Goal: Transaction & Acquisition: Download file/media

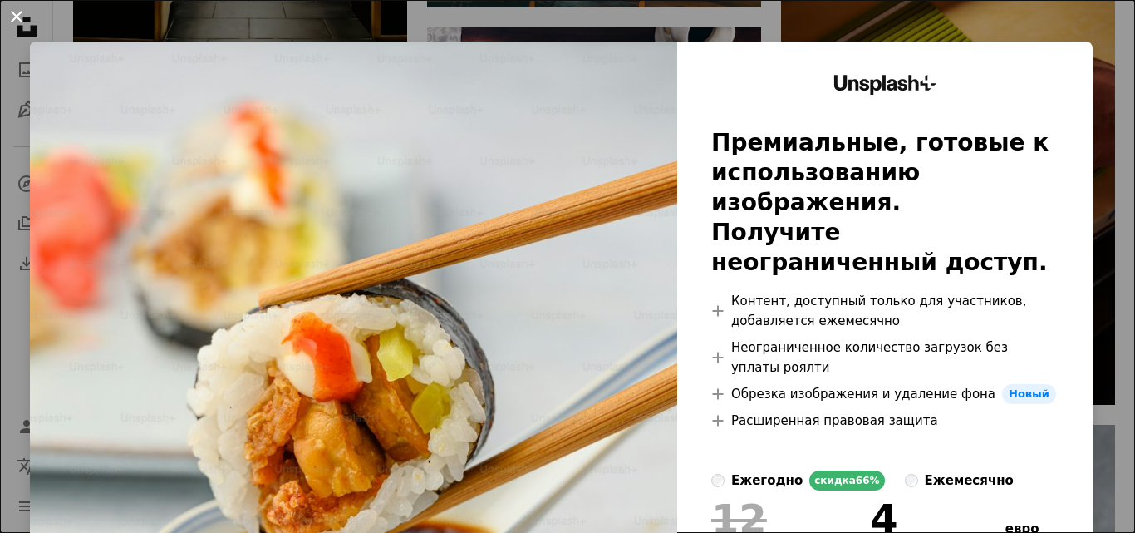
click at [16, 12] on button "An X shape" at bounding box center [17, 17] width 20 height 20
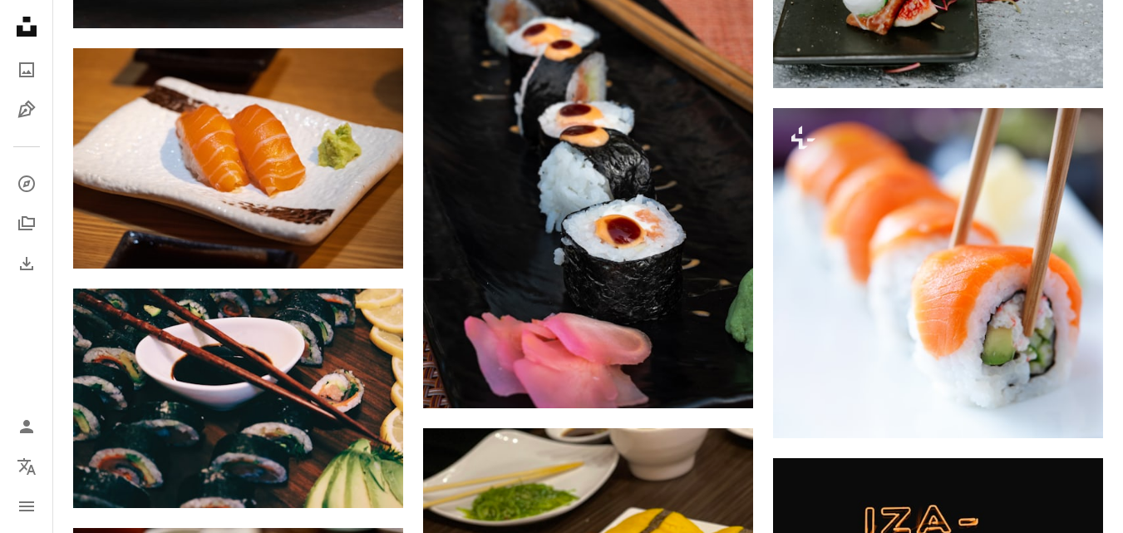
scroll to position [36143, 0]
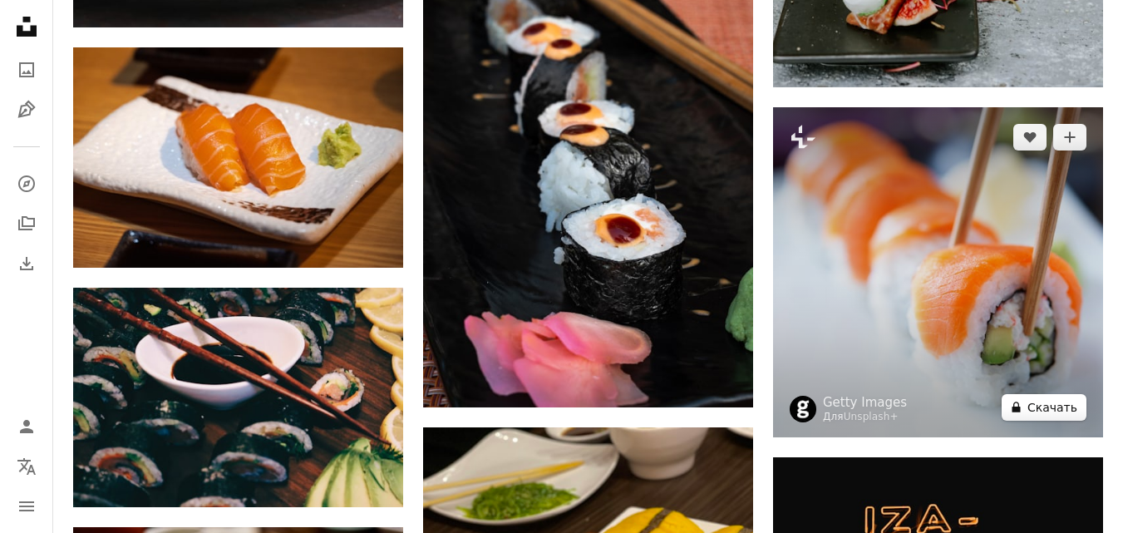
drag, startPoint x: 882, startPoint y: 225, endPoint x: 1054, endPoint y: 403, distance: 247.4
click at [1054, 403] on font "Скачать" at bounding box center [1052, 407] width 50 height 13
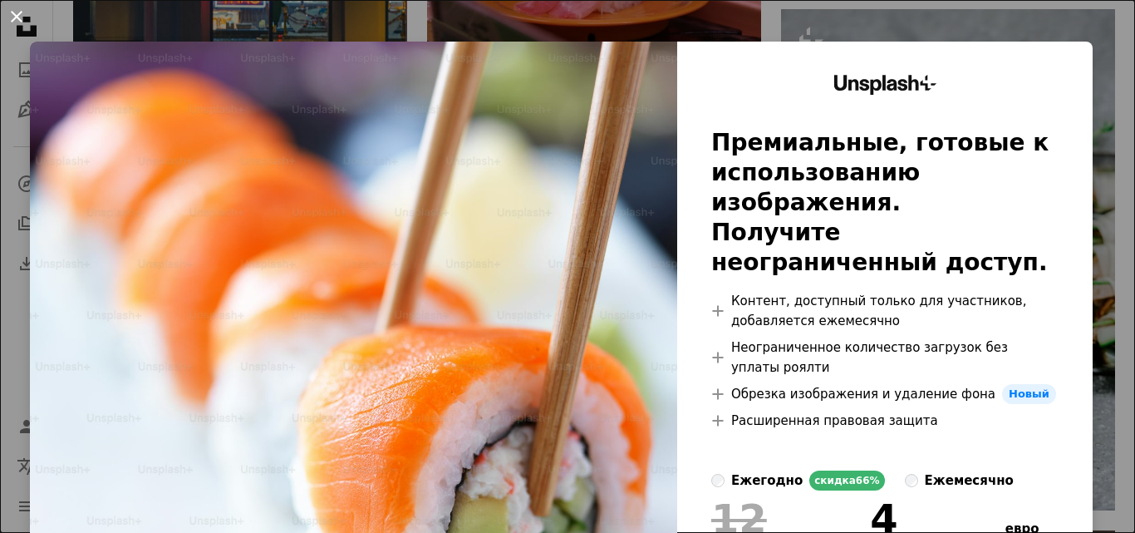
click at [17, 22] on button "An X shape" at bounding box center [17, 17] width 20 height 20
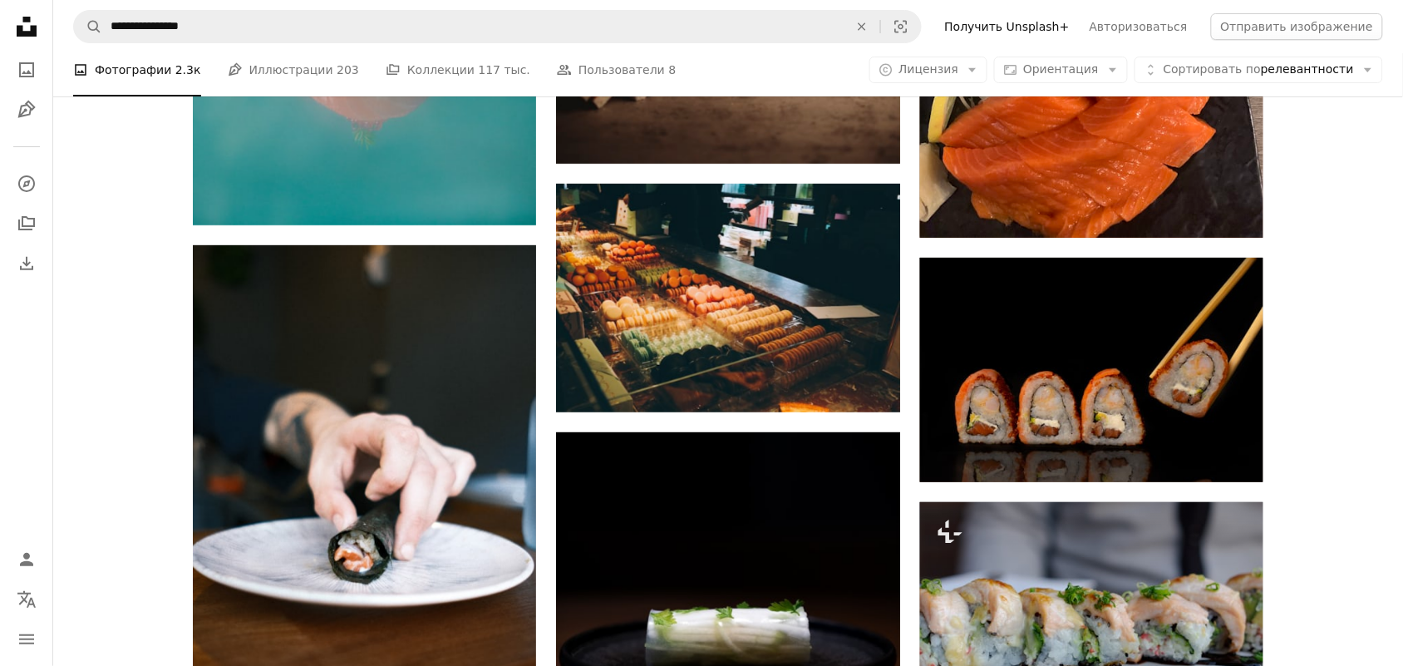
scroll to position [35479, 0]
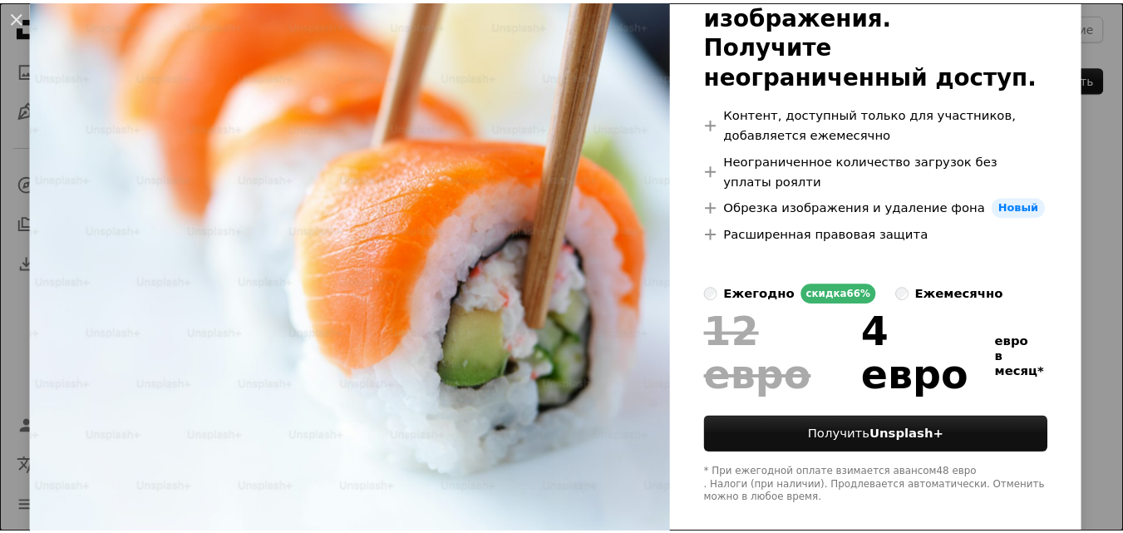
scroll to position [194, 0]
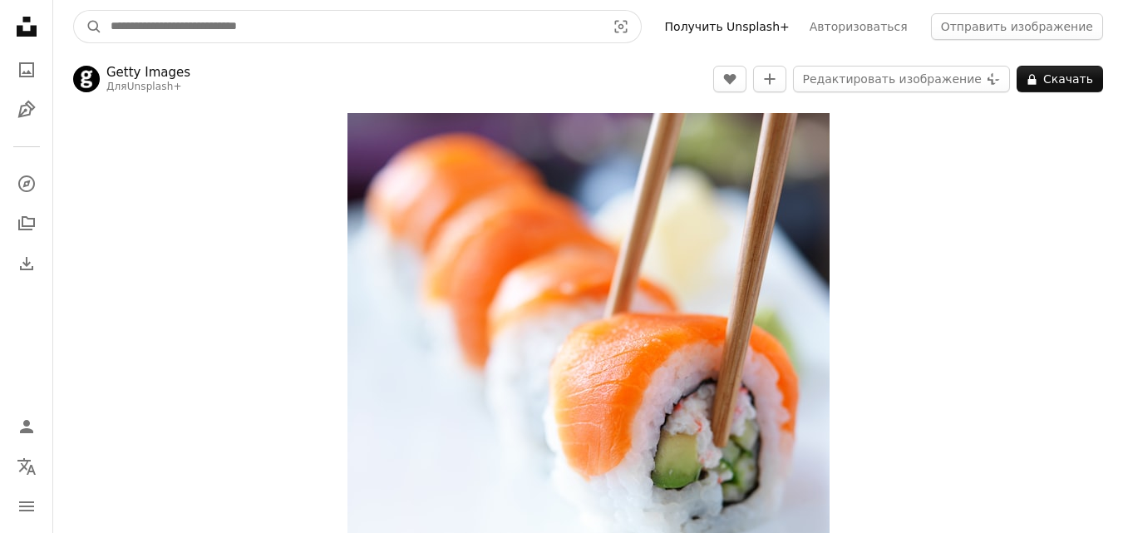
click at [440, 31] on input "Найти визуальные материалы на сайте" at bounding box center [351, 27] width 499 height 32
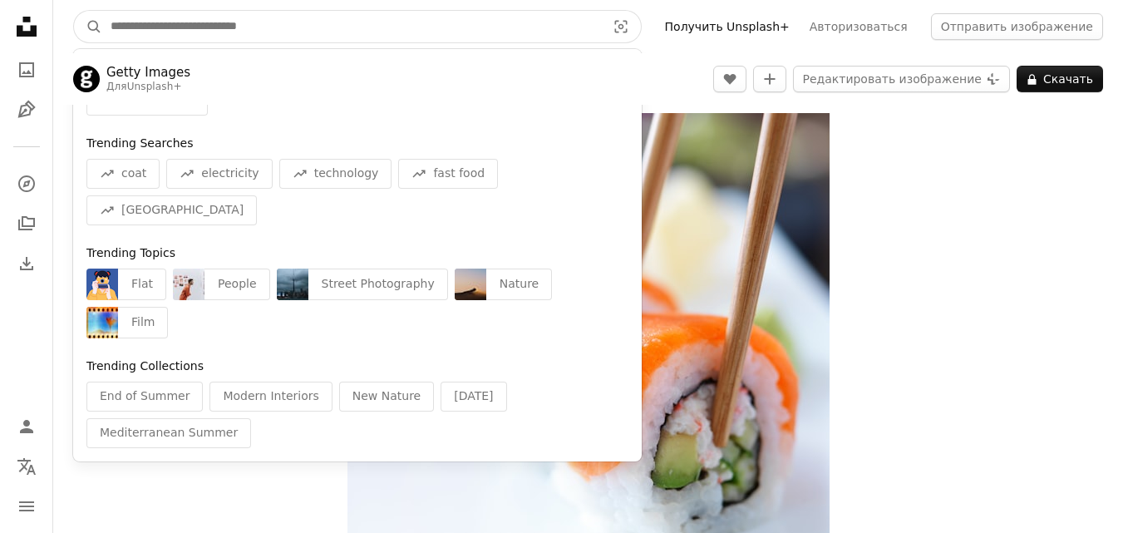
paste input "**********"
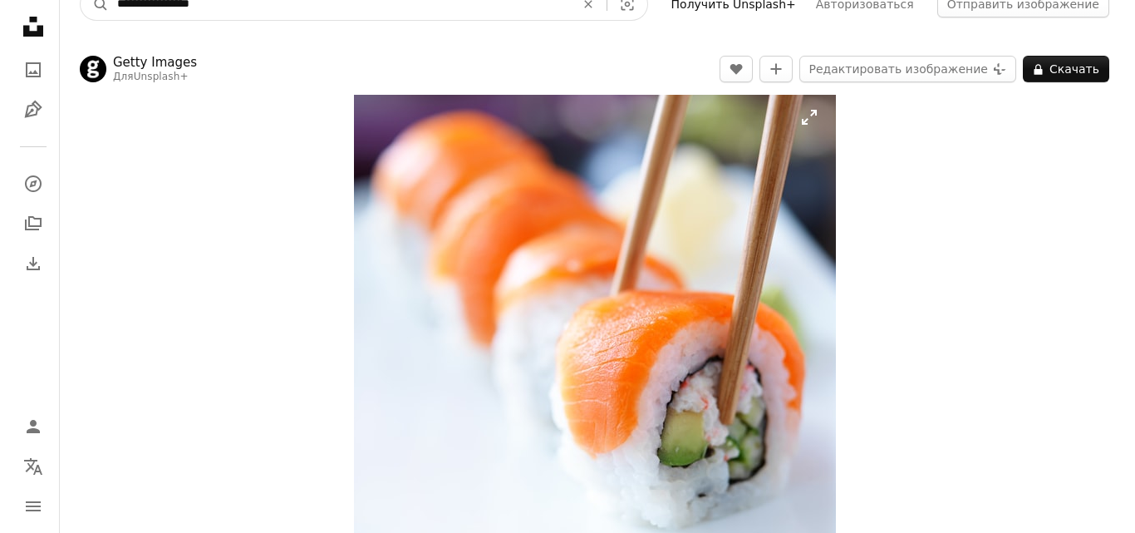
scroll to position [17, 0]
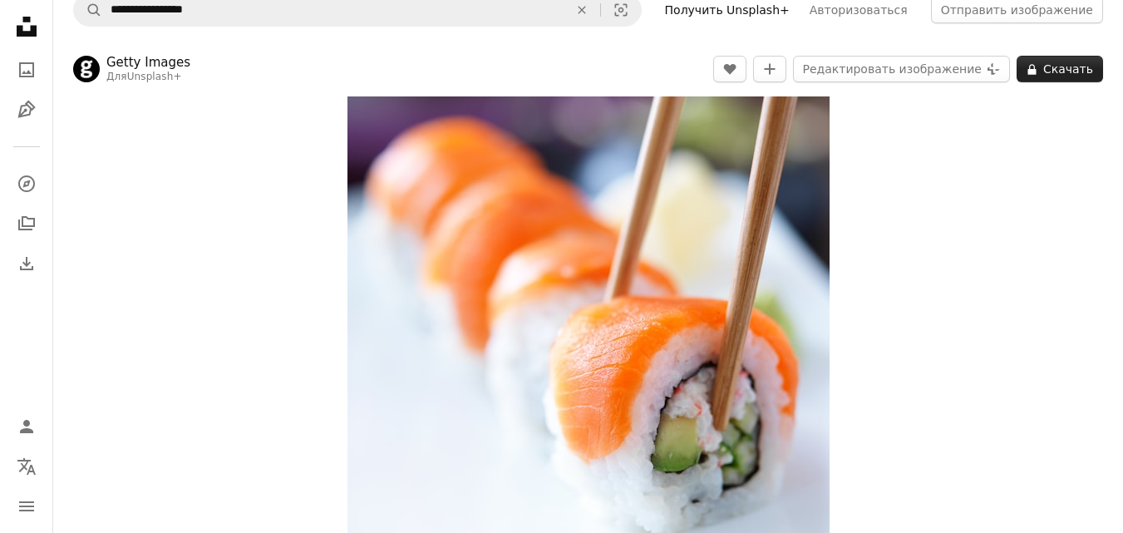
click at [1068, 65] on font "Скачать" at bounding box center [1068, 68] width 50 height 13
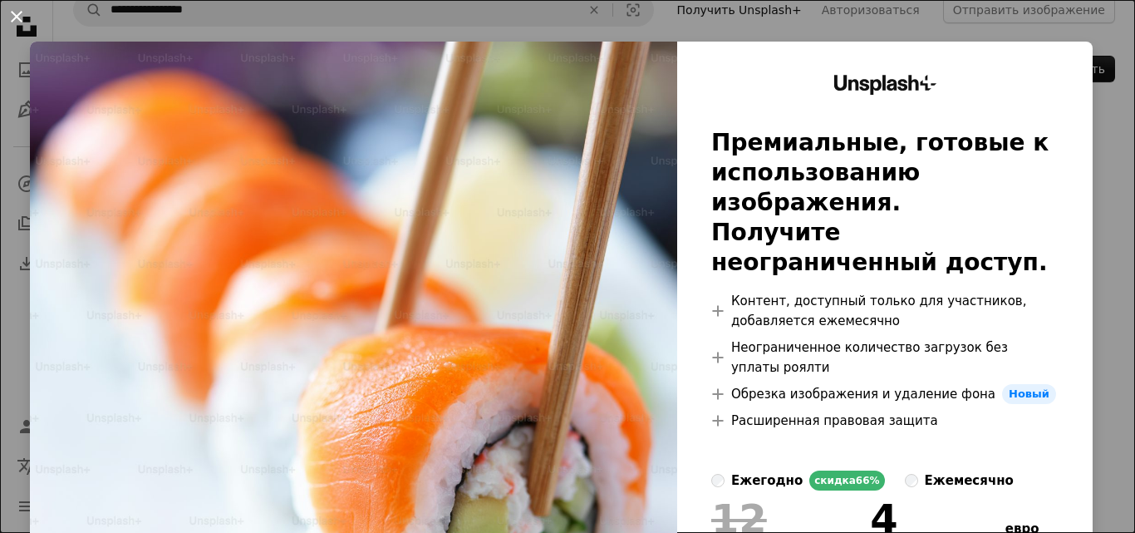
click at [16, 22] on button "An X shape" at bounding box center [17, 17] width 20 height 20
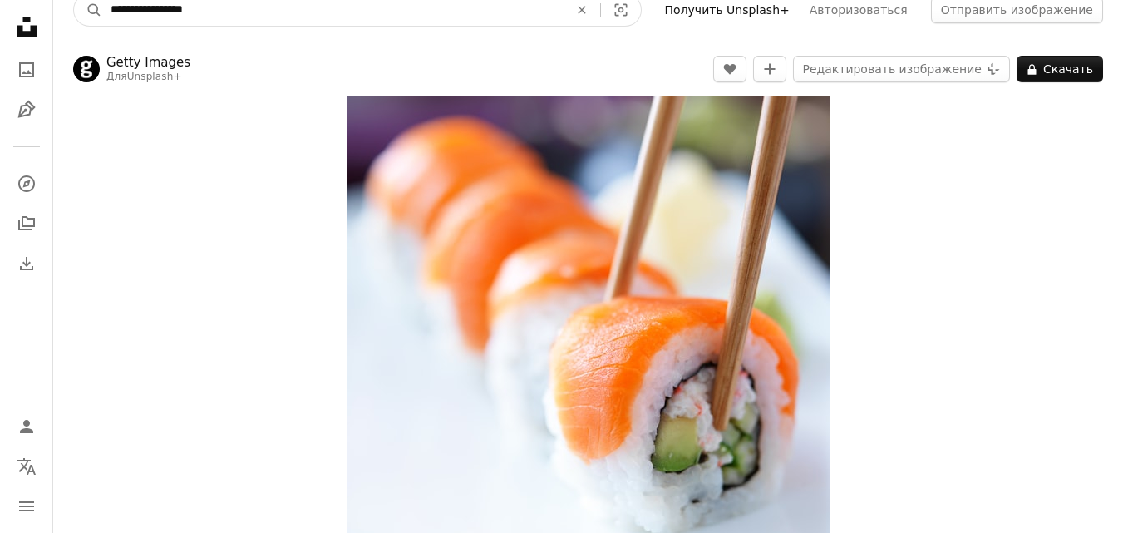
click at [361, 7] on input "**********" at bounding box center [332, 10] width 461 height 32
type input "**********"
click at [74, 0] on button "A magnifying glass" at bounding box center [88, 10] width 28 height 32
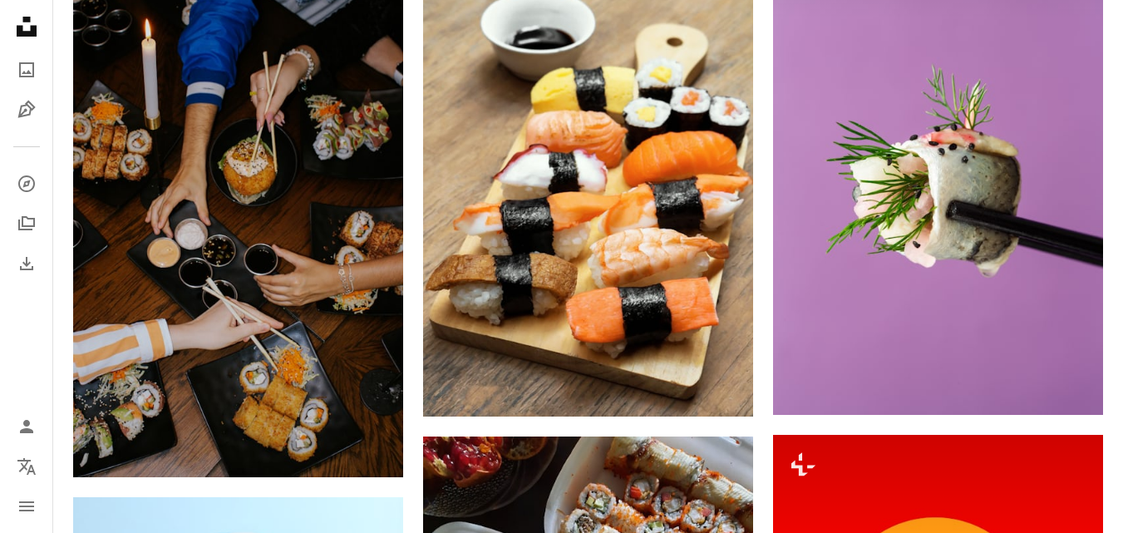
scroll to position [1191, 0]
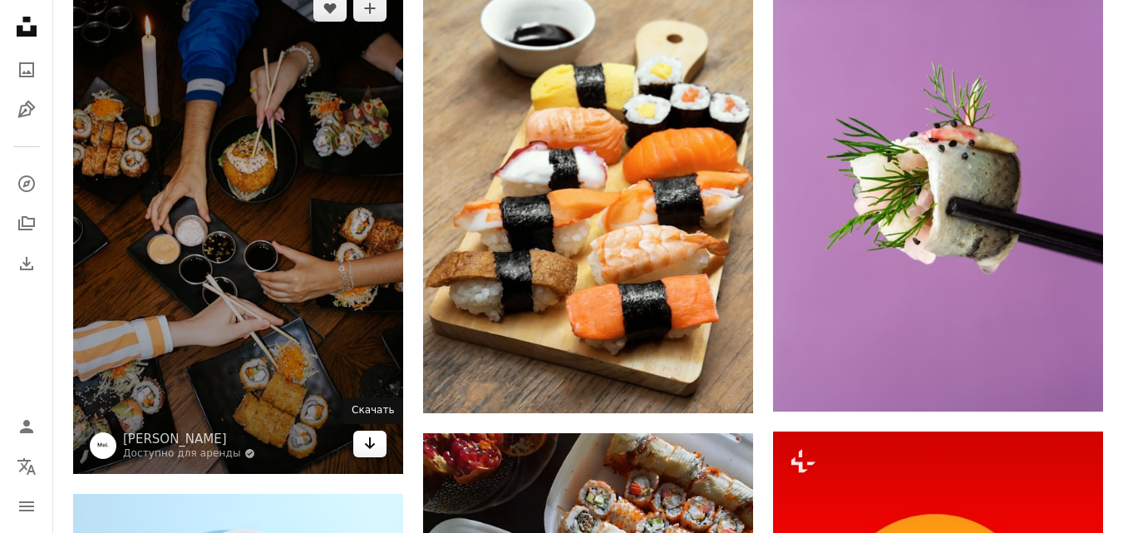
click at [372, 443] on icon "Arrow pointing down" at bounding box center [369, 443] width 13 height 20
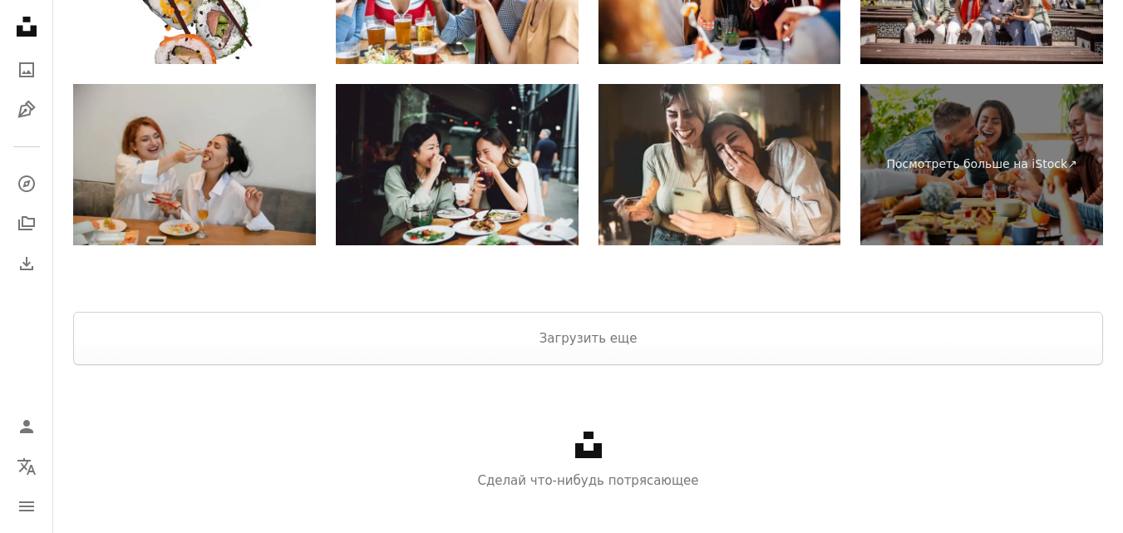
scroll to position [3667, 0]
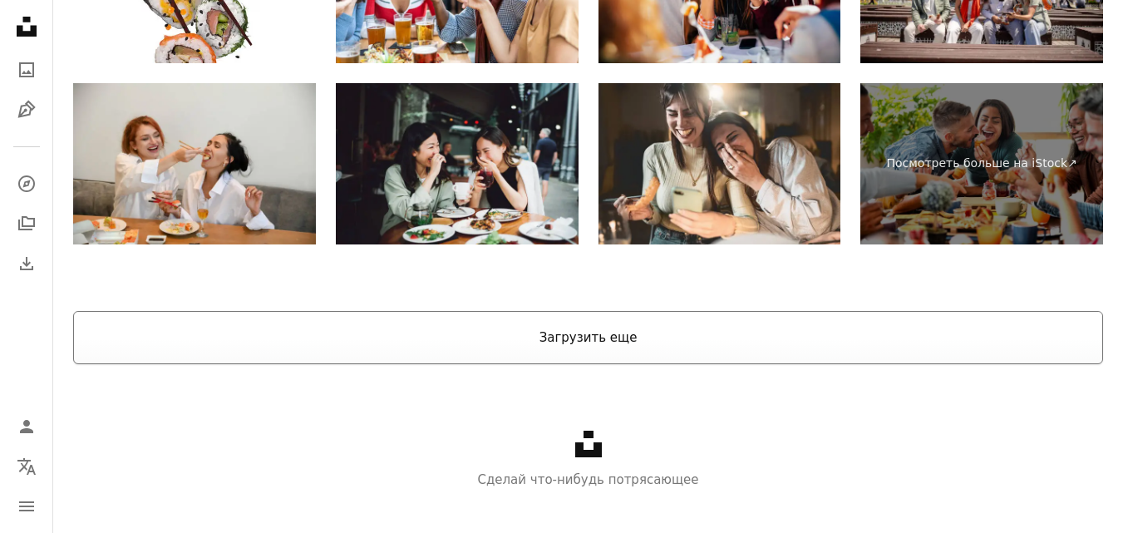
click at [613, 342] on font "Загрузить еще" at bounding box center [588, 337] width 98 height 15
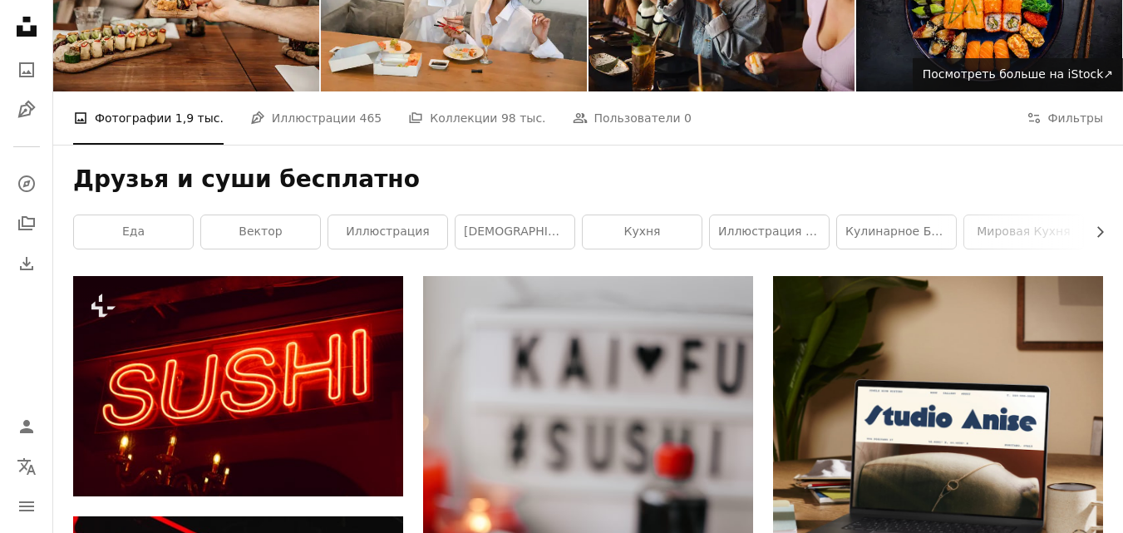
scroll to position [166, 0]
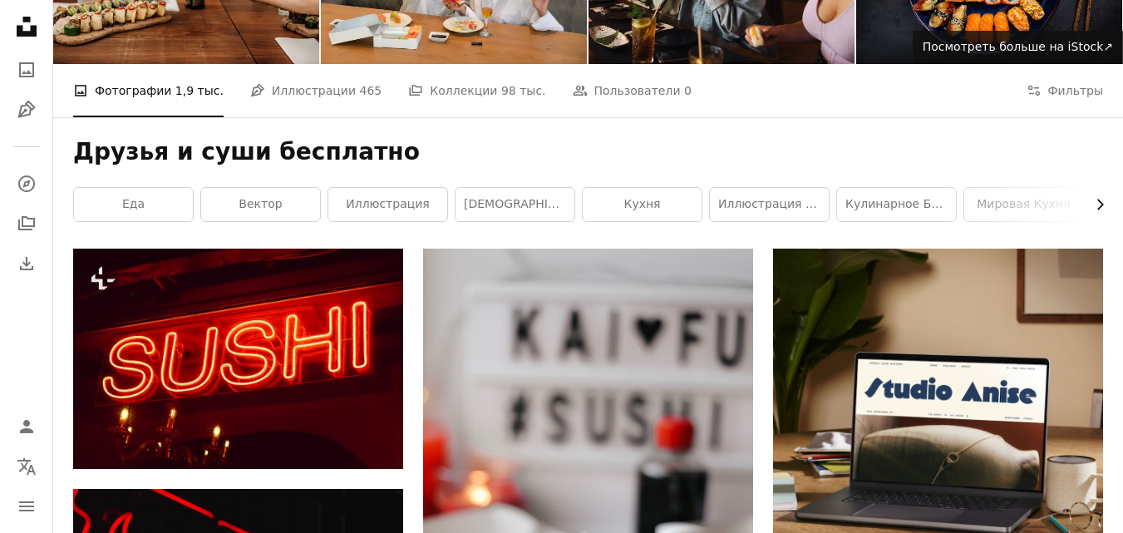
click at [1103, 203] on icon "Chevron right" at bounding box center [1099, 204] width 17 height 17
click at [685, 205] on font "японская еда" at bounding box center [661, 203] width 84 height 13
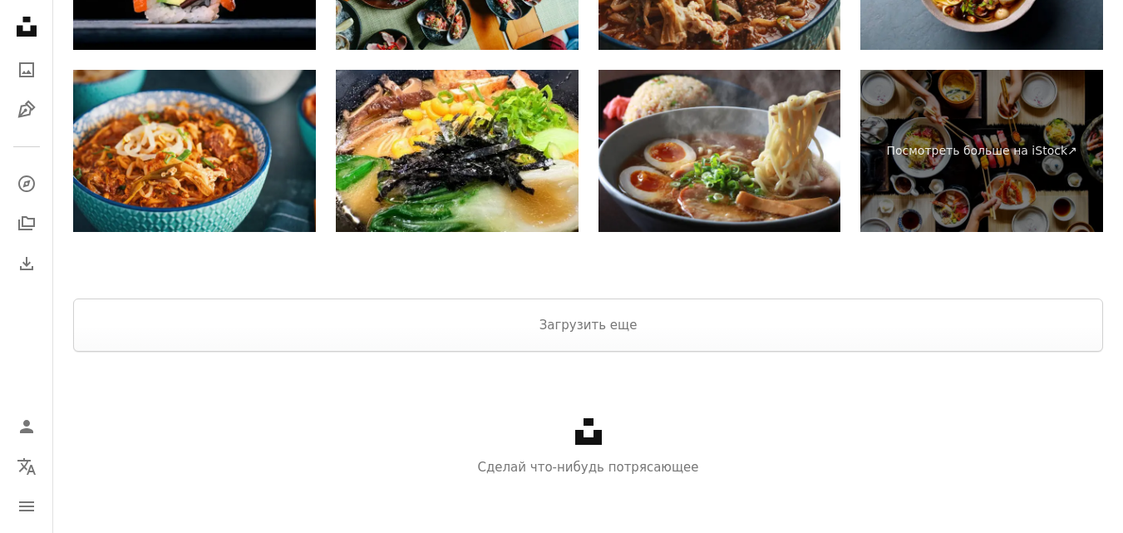
scroll to position [3442, 0]
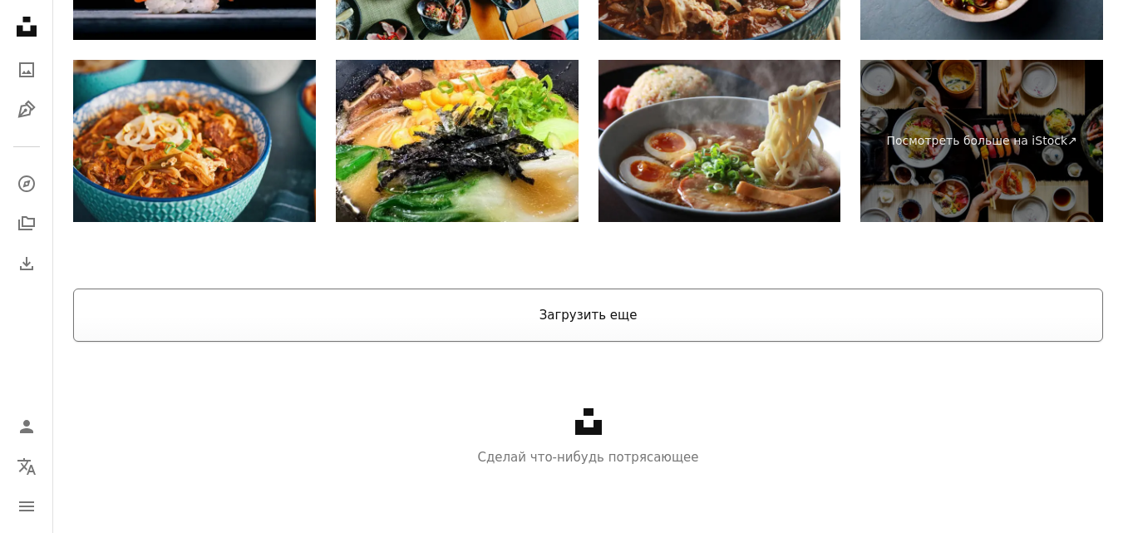
click at [578, 307] on font "Загрузить еще" at bounding box center [588, 314] width 98 height 15
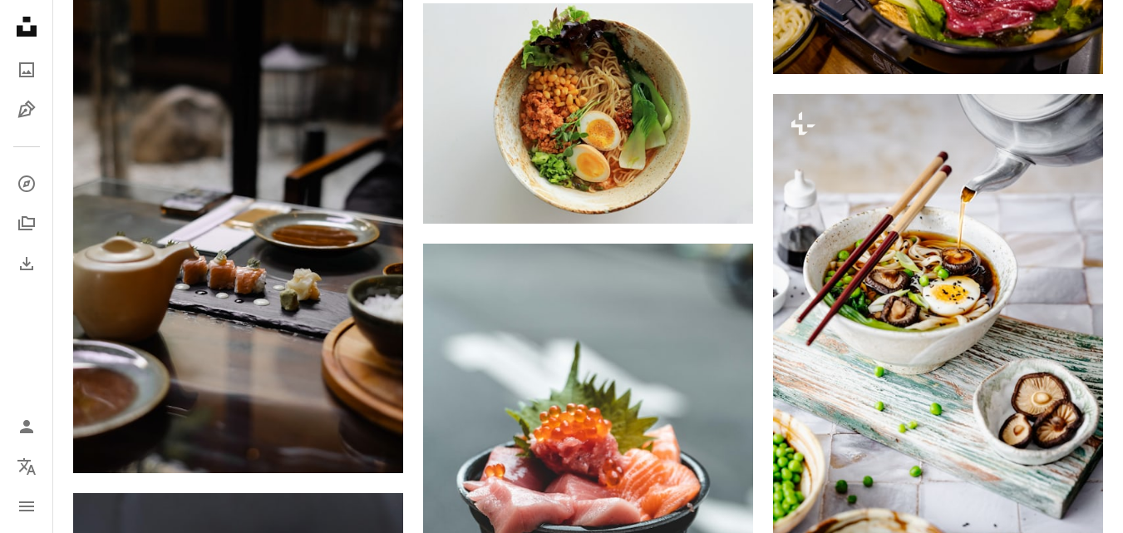
scroll to position [0, 0]
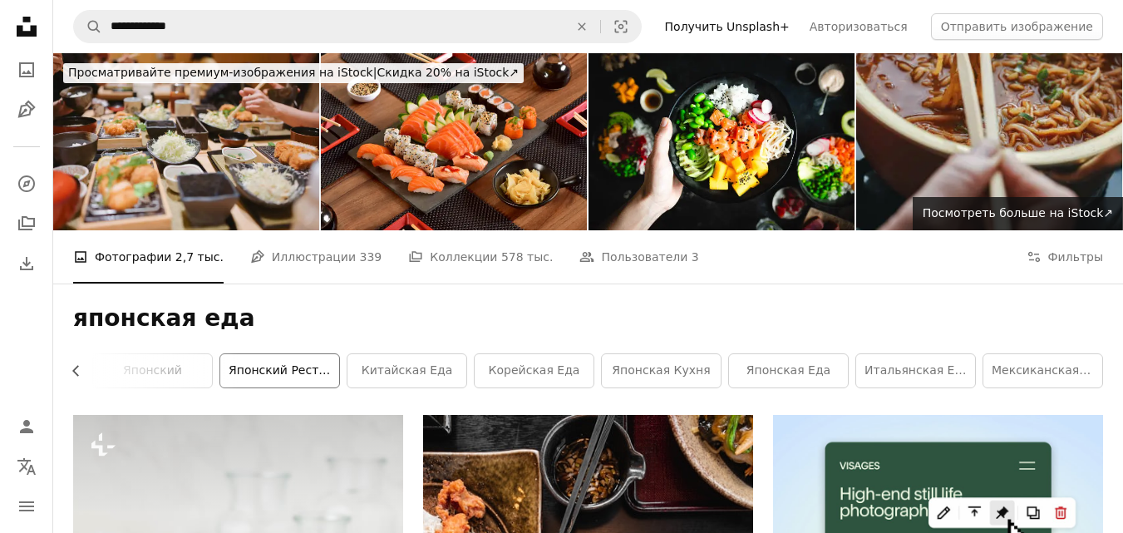
click at [280, 369] on font "японский ресторан" at bounding box center [289, 369] width 120 height 13
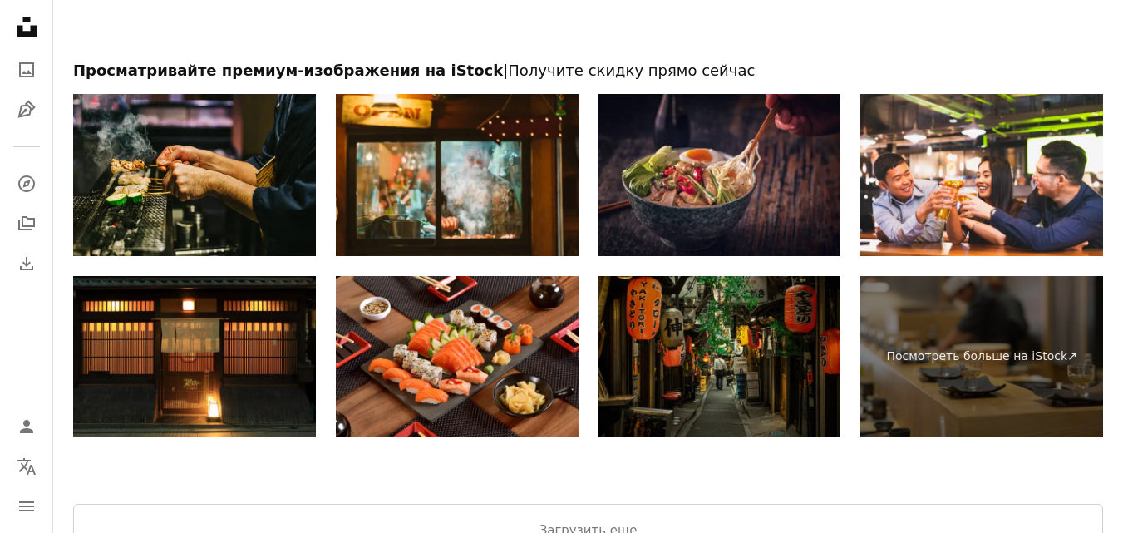
scroll to position [3091, 0]
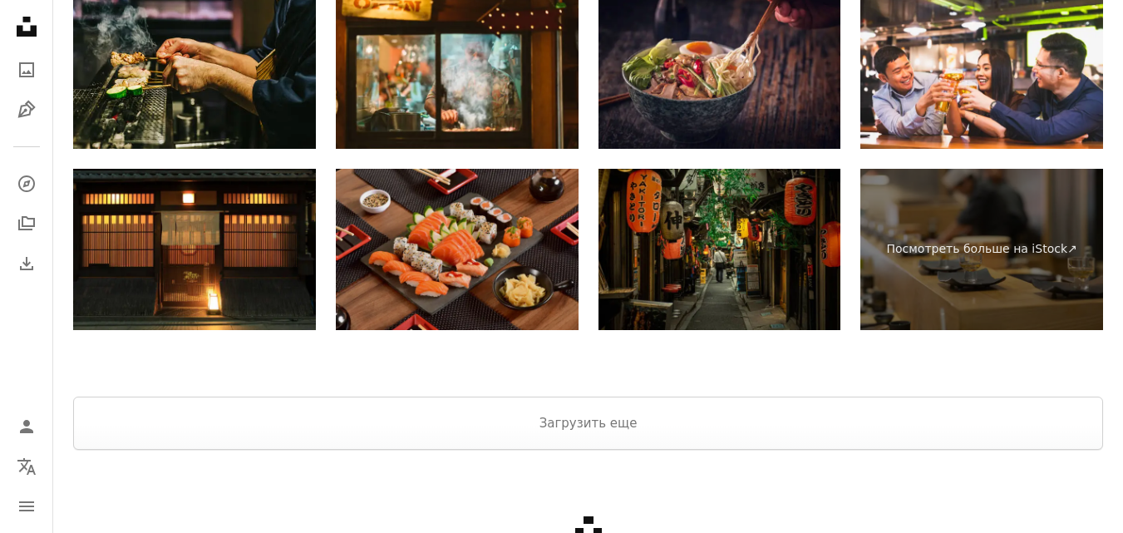
click at [449, 251] on img at bounding box center [457, 250] width 243 height 162
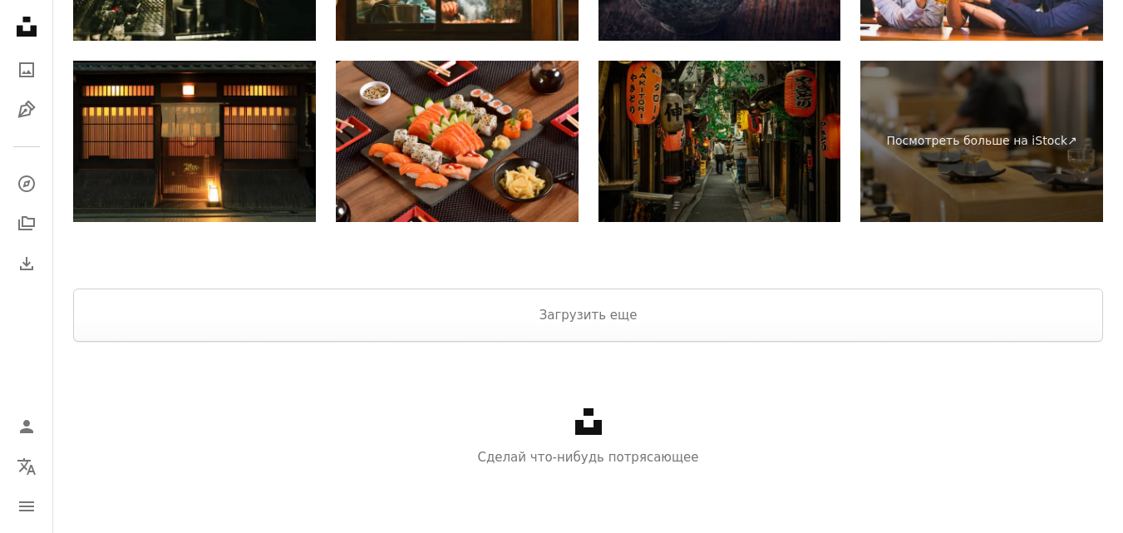
scroll to position [0, 0]
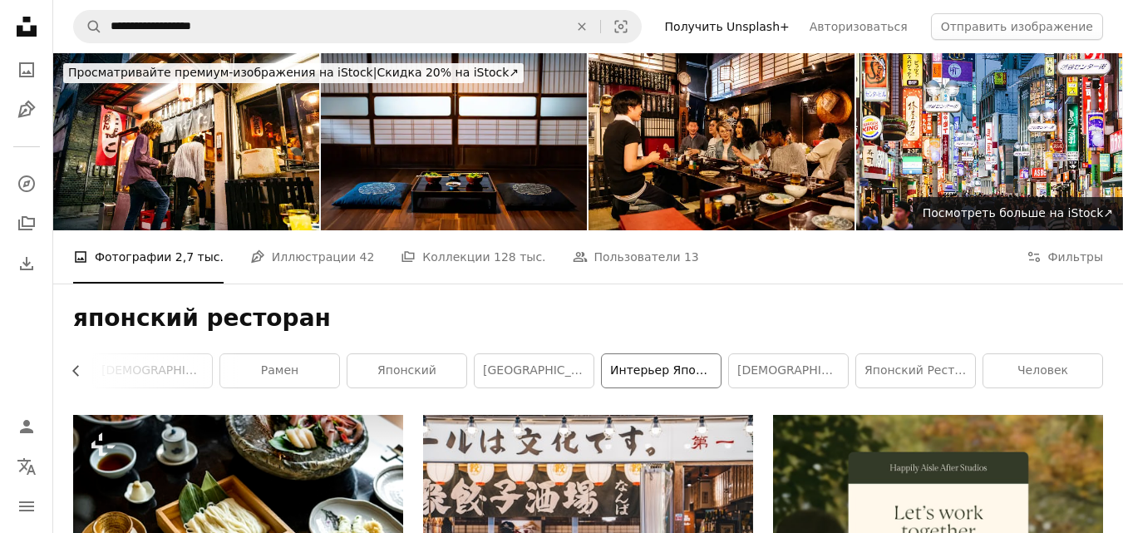
click at [649, 373] on font "интерьер японского ресторана" at bounding box center [707, 369] width 194 height 13
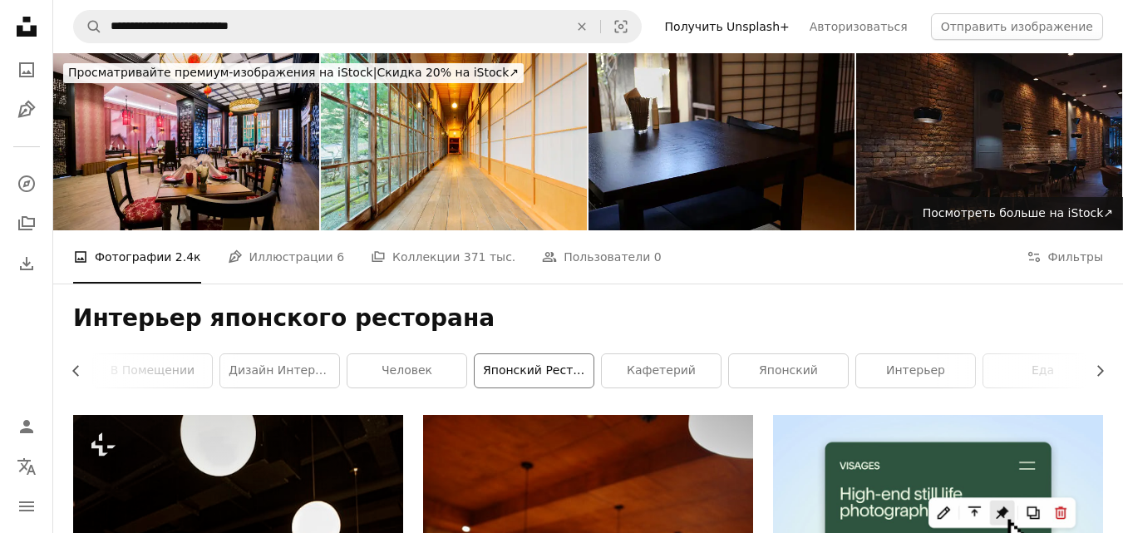
click at [540, 369] on font "японский ресторан" at bounding box center [543, 369] width 120 height 13
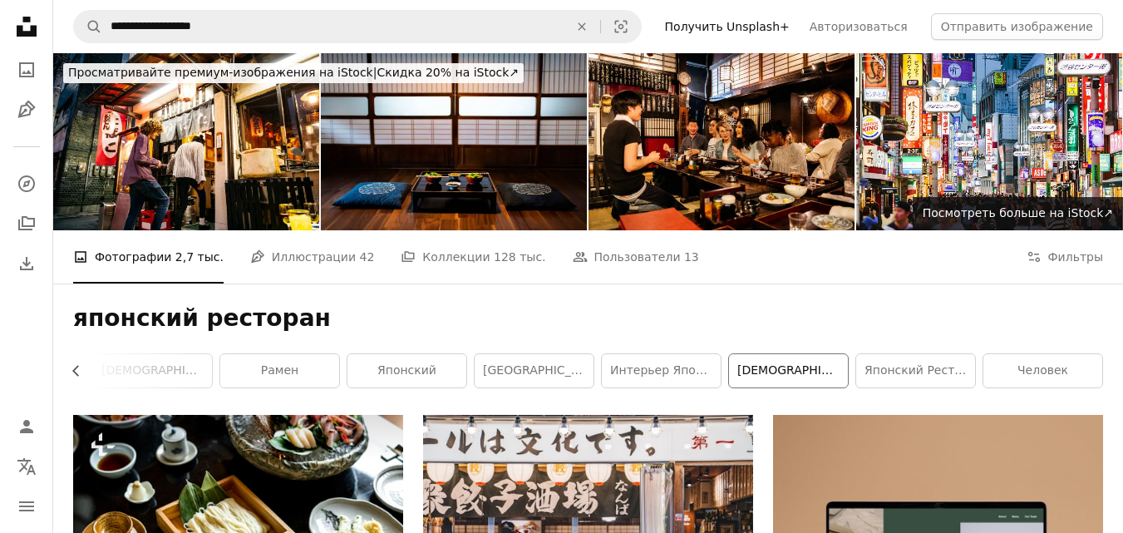
click at [790, 371] on font "японский шеф-повар" at bounding box center [840, 369] width 207 height 13
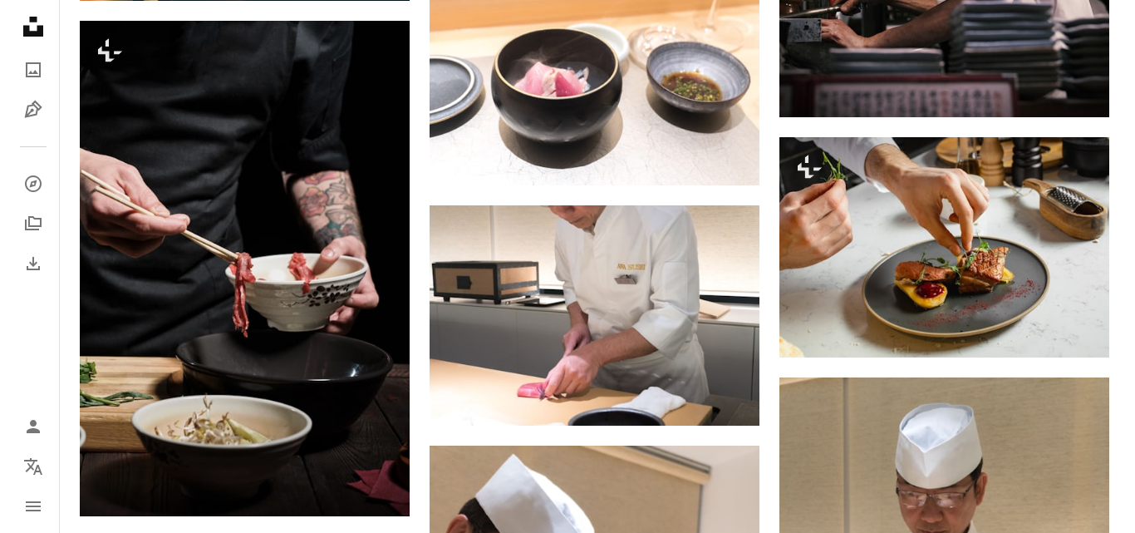
scroll to position [1153, 0]
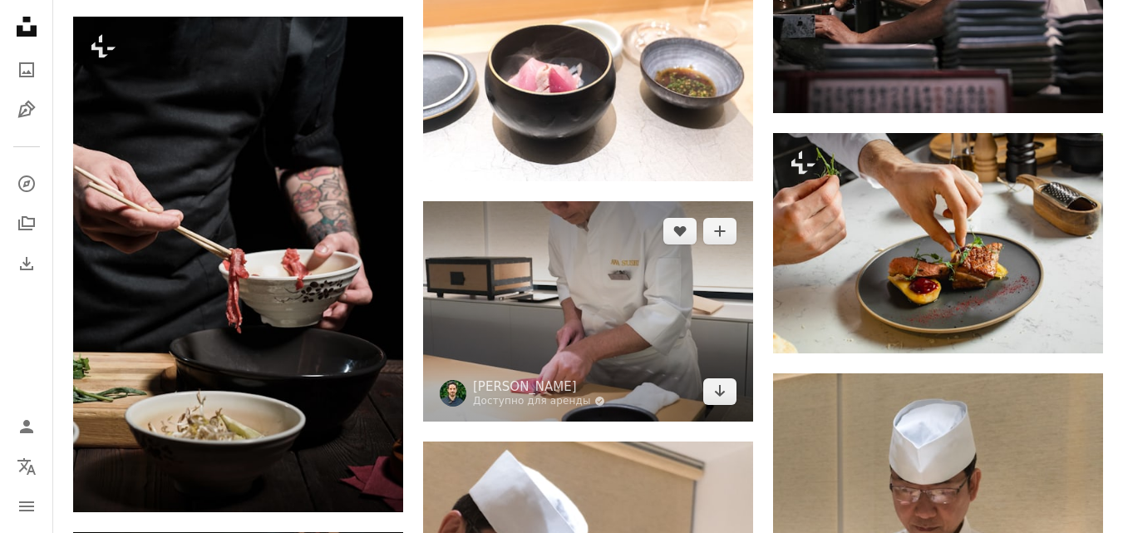
click at [598, 334] on img at bounding box center [588, 310] width 330 height 219
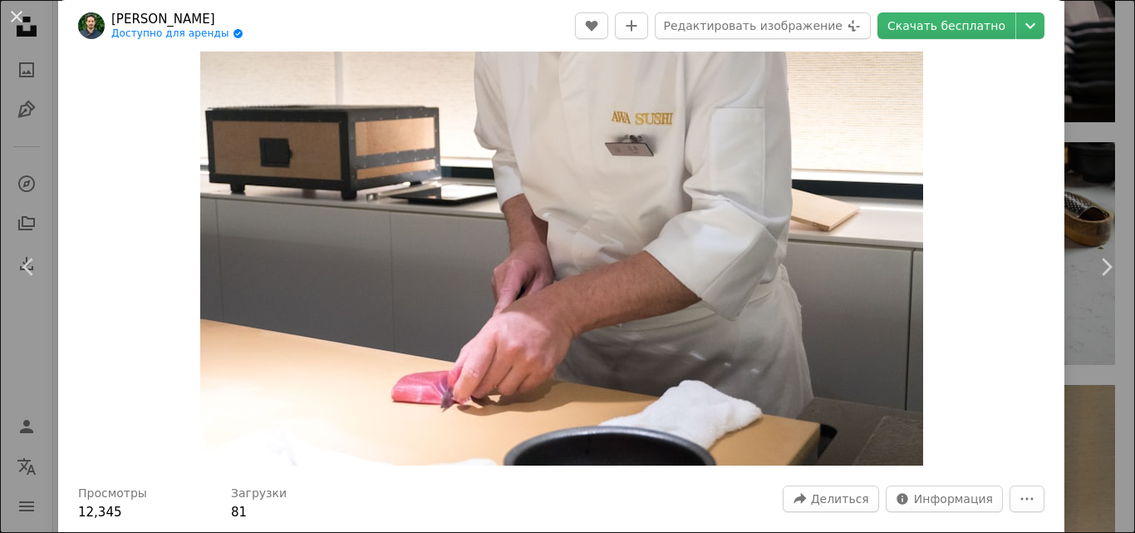
scroll to position [22, 0]
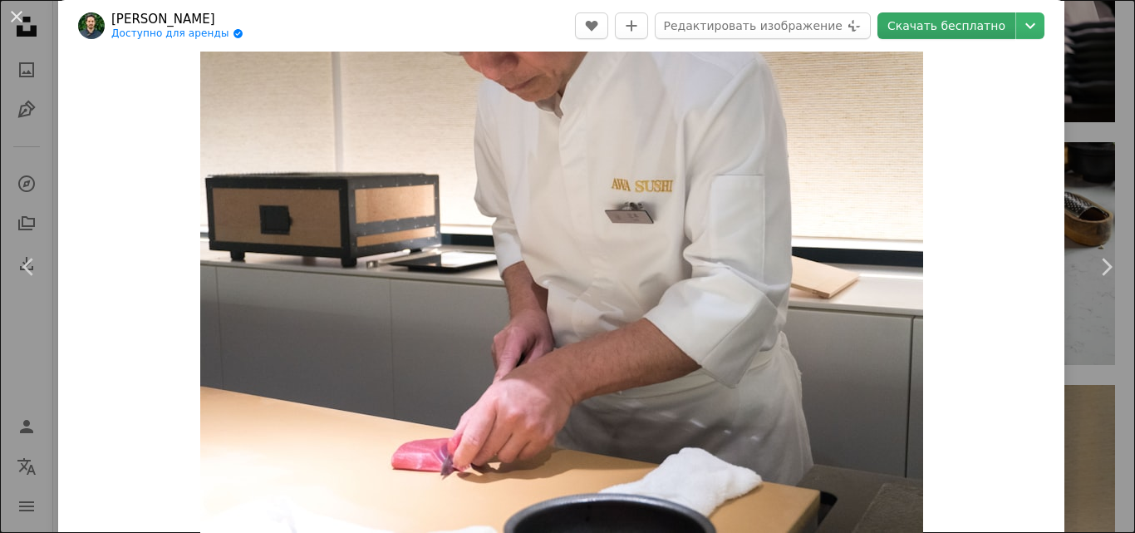
click at [939, 22] on font "Скачать бесплатно" at bounding box center [946, 25] width 118 height 13
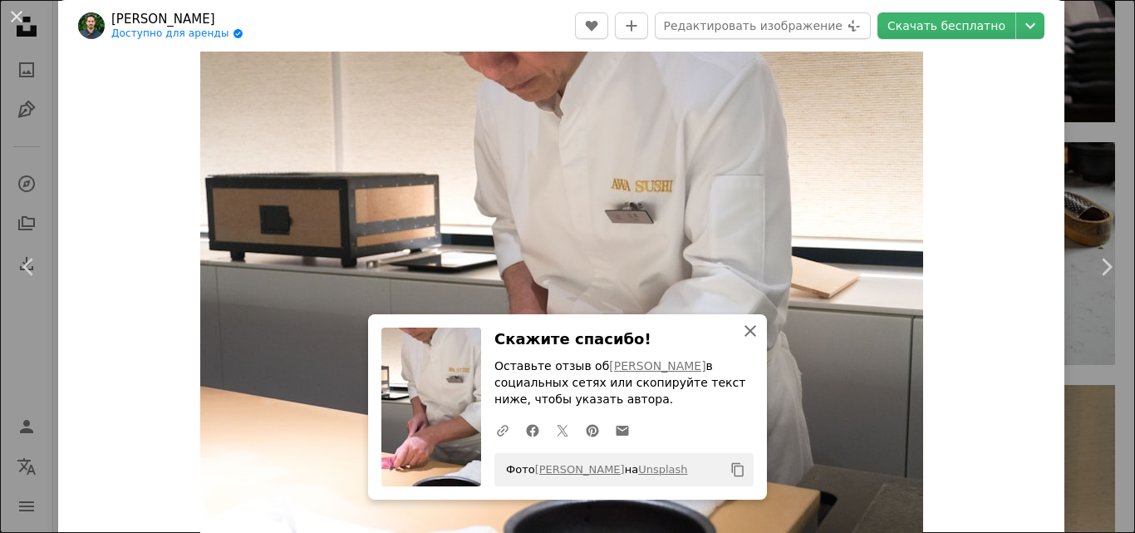
click at [741, 330] on icon "An X shape" at bounding box center [750, 331] width 20 height 20
